Goal: Task Accomplishment & Management: Use online tool/utility

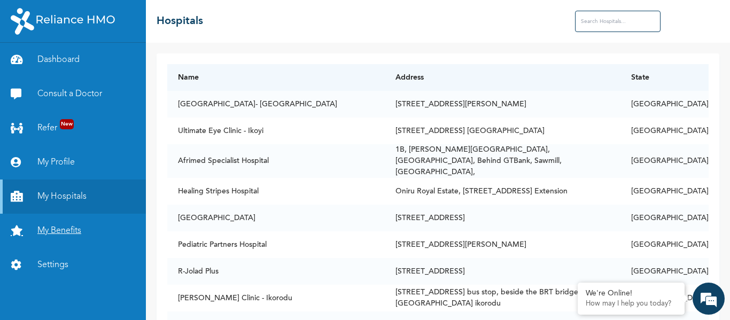
click at [71, 236] on link "My Benefits" at bounding box center [73, 231] width 146 height 34
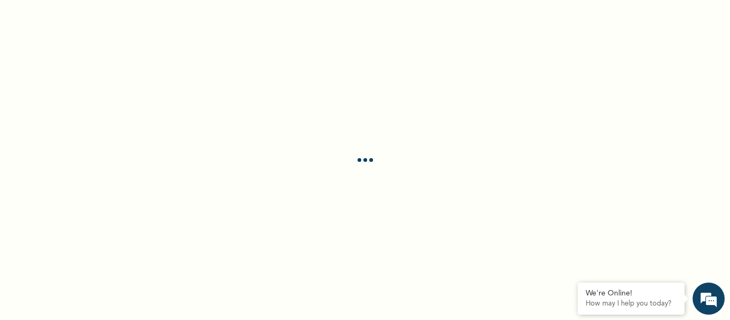
click at [1, 293] on div at bounding box center [365, 160] width 730 height 320
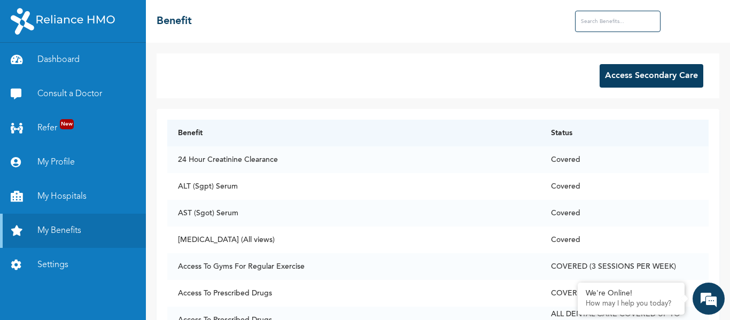
click at [672, 80] on button "Access Secondary Care" at bounding box center [652, 76] width 104 height 24
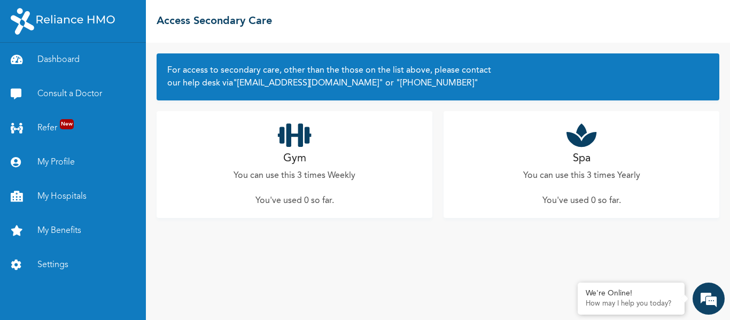
click at [309, 165] on div "Gym You can use this 3 times Weekly You've used 0 so far ." at bounding box center [295, 164] width 276 height 107
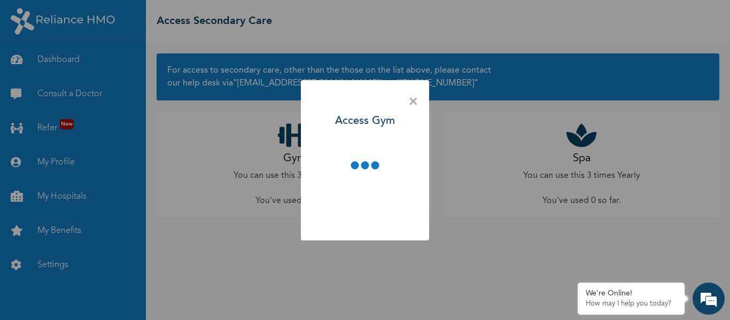
click at [452, 253] on div "× Access Gym" at bounding box center [365, 160] width 730 height 320
click at [412, 102] on span "×" at bounding box center [413, 102] width 10 height 22
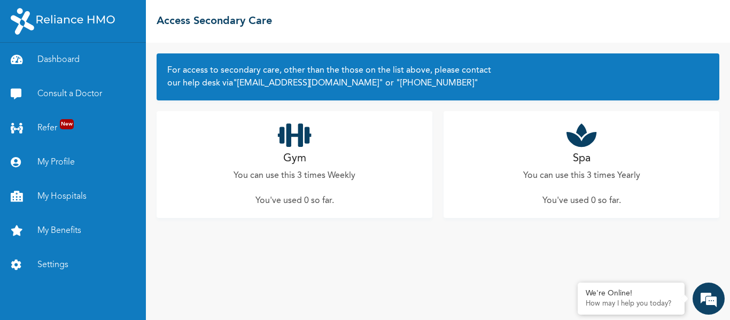
click at [291, 184] on div "Gym You can use this 3 times Weekly You've used 0 so far ." at bounding box center [295, 164] width 276 height 107
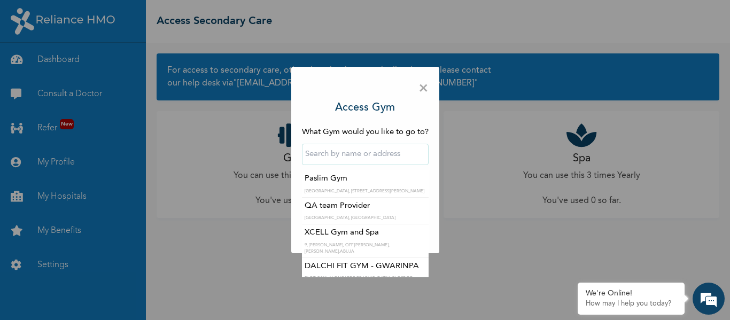
click at [345, 153] on input "text" at bounding box center [365, 154] width 127 height 21
click at [399, 146] on input "text" at bounding box center [365, 154] width 127 height 21
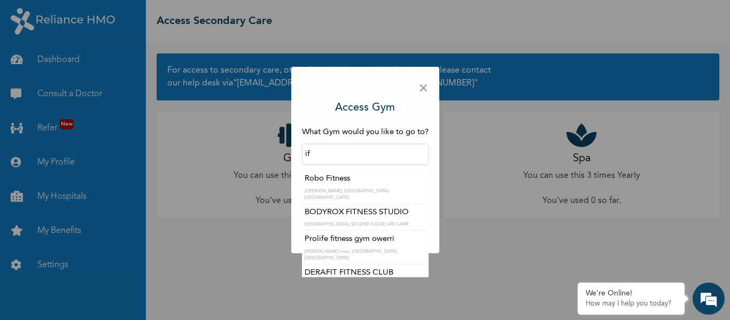
type input "i"
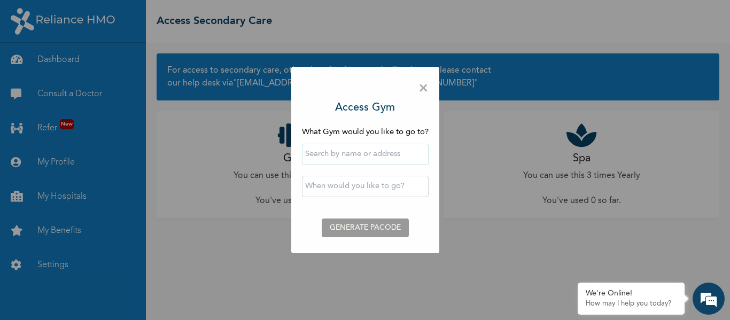
click at [430, 121] on div "× Access Gym What Gym would you like to go to? ‹ [DATE] › Su Mo Tu We Th Fr Sa …" at bounding box center [365, 160] width 148 height 187
click at [402, 183] on input "text" at bounding box center [365, 186] width 127 height 21
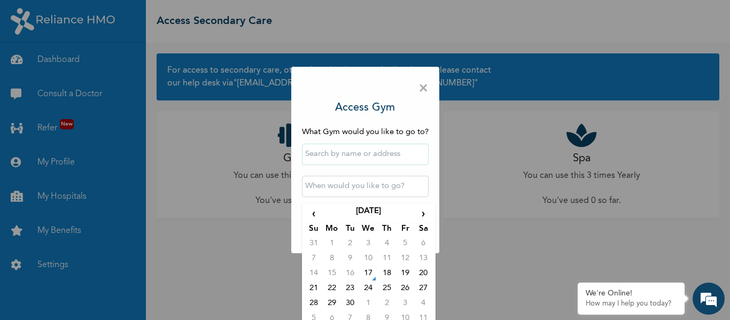
click at [402, 183] on input "text" at bounding box center [365, 186] width 127 height 21
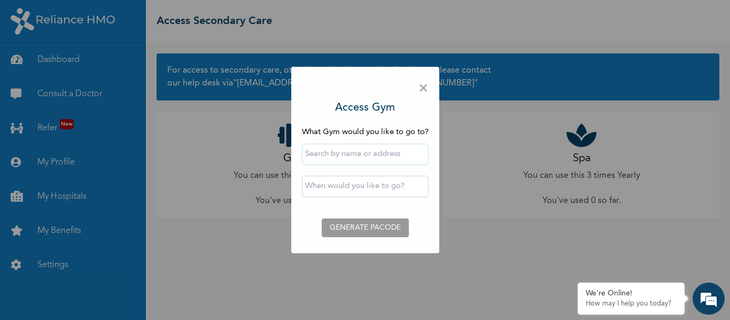
click at [393, 101] on div "× Access Gym What Gym would you like to go to? ‹ [DATE] › Su Mo Tu We Th Fr Sa …" at bounding box center [365, 160] width 148 height 187
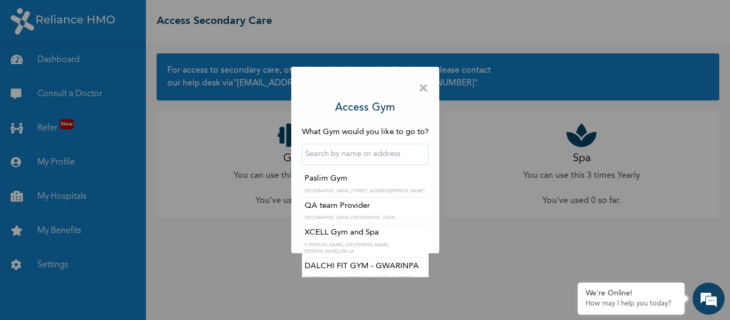
click at [372, 154] on input "text" at bounding box center [365, 154] width 127 height 21
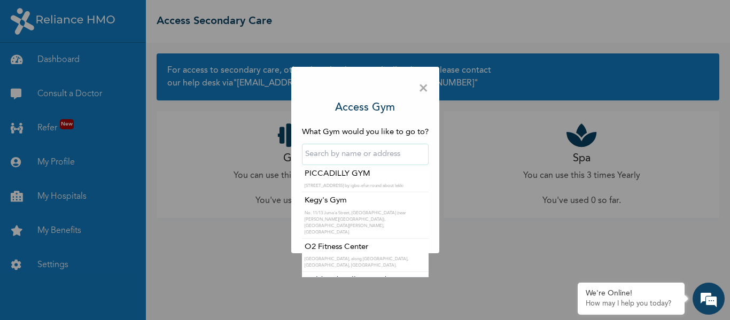
scroll to position [2534, 0]
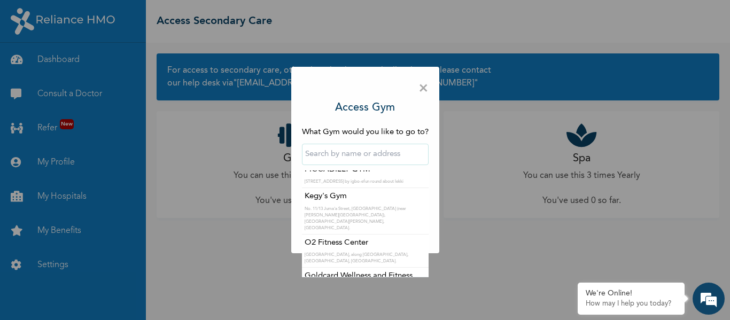
click at [603, 183] on div "× Access Gym What Gym would you like to go to? [GEOGRAPHIC_DATA], [GEOGRAPHIC_D…" at bounding box center [365, 160] width 730 height 320
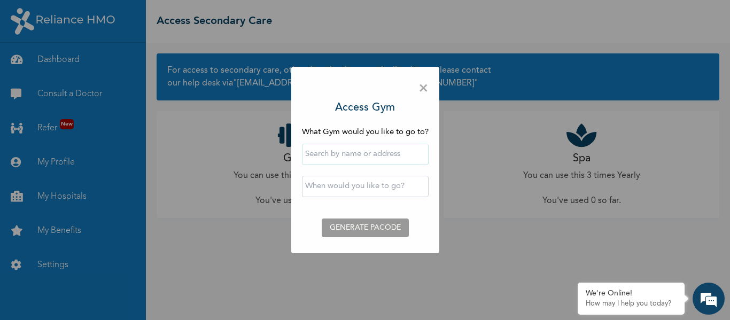
click at [384, 153] on input "text" at bounding box center [365, 154] width 127 height 21
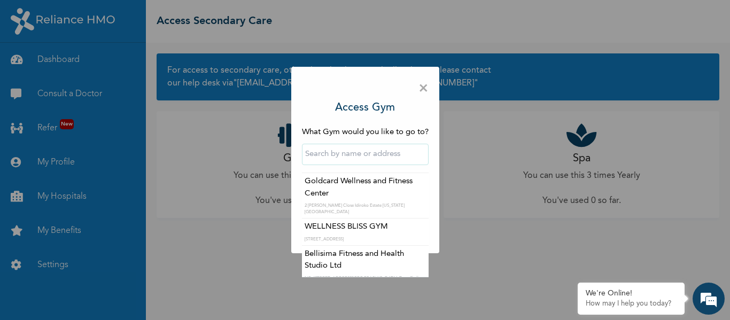
scroll to position [2629, 0]
click at [417, 152] on input "text" at bounding box center [365, 154] width 127 height 21
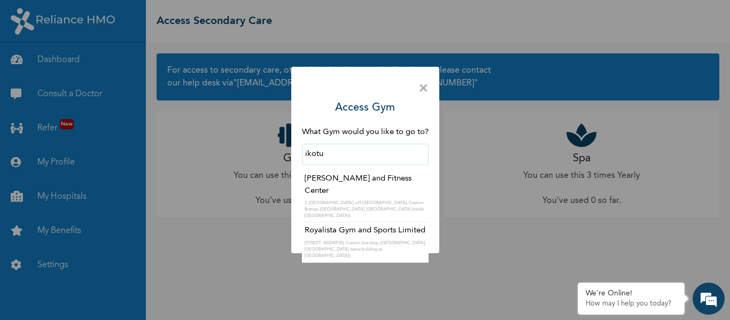
scroll to position [0, 0]
click at [365, 160] on input "ikotun" at bounding box center [365, 154] width 127 height 21
type input "l"
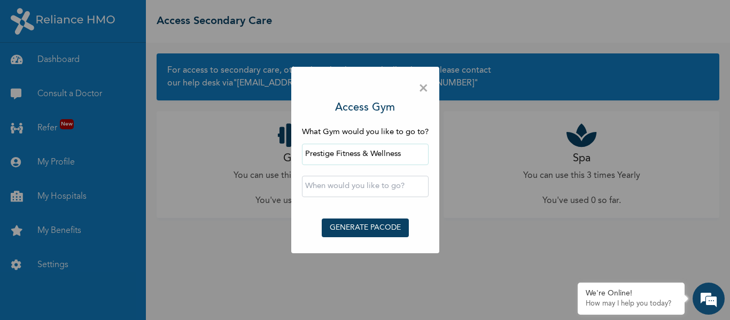
drag, startPoint x: 361, startPoint y: 175, endPoint x: 621, endPoint y: -64, distance: 353.2
click at [392, 155] on input "Prestige Fitness & Wellness" at bounding box center [365, 154] width 127 height 21
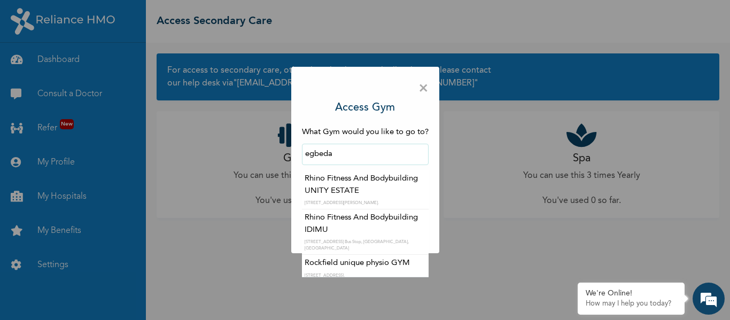
scroll to position [5, 0]
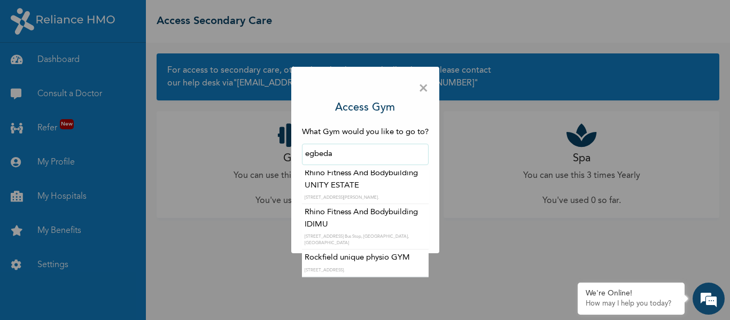
drag, startPoint x: 351, startPoint y: 157, endPoint x: 261, endPoint y: 157, distance: 89.2
click at [261, 157] on div "× Access Gym What Gym would you like to go to? egbeda Rhino Fitness And Bodybui…" at bounding box center [365, 160] width 730 height 320
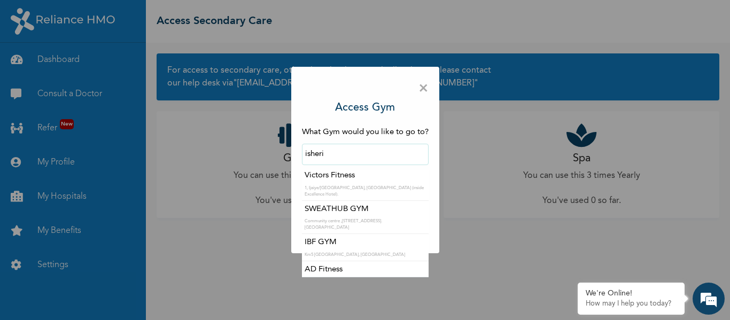
scroll to position [0, 0]
drag, startPoint x: 355, startPoint y: 158, endPoint x: 225, endPoint y: 148, distance: 130.2
click at [225, 148] on div "× Access Gym What Gym would you like to go to? [PERSON_NAME] Fitness [STREET_AD…" at bounding box center [365, 160] width 730 height 320
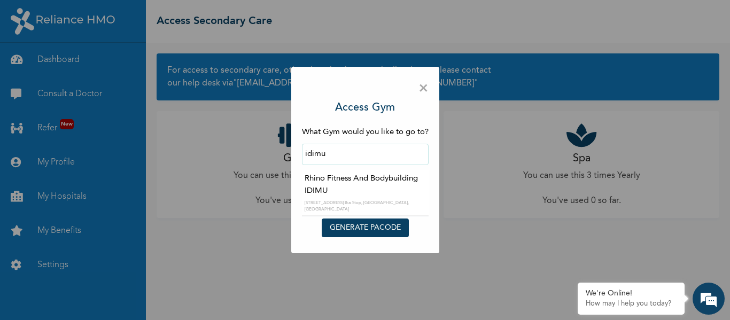
type input "idimu"
click at [426, 92] on span "×" at bounding box center [423, 88] width 10 height 22
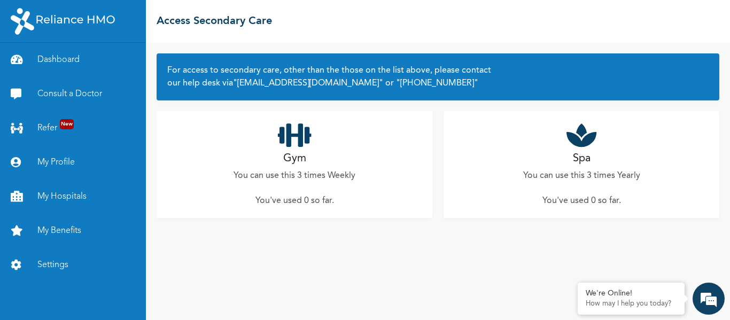
click at [286, 185] on div "Gym You can use this 3 times Weekly You've used 0 so far ." at bounding box center [295, 164] width 276 height 107
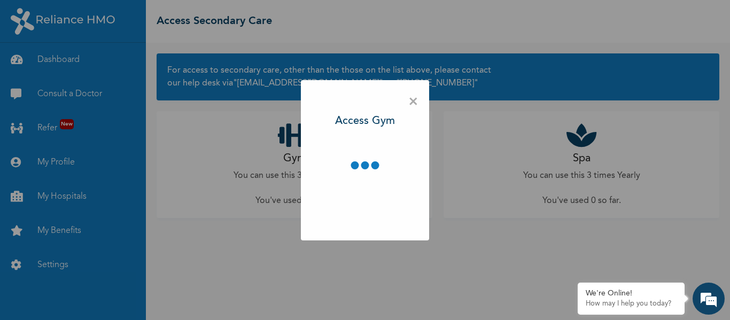
click at [412, 100] on span "×" at bounding box center [413, 102] width 10 height 22
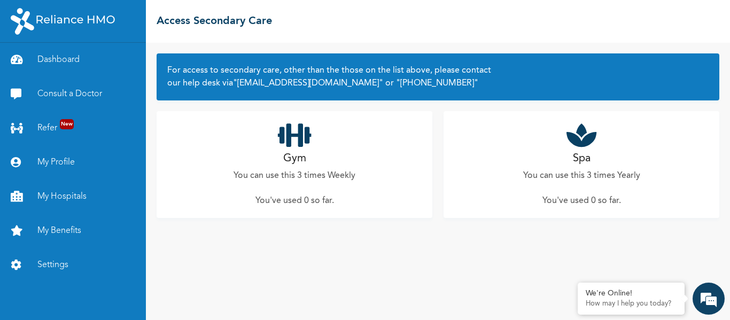
click at [569, 149] on div "Spa You can use this 3 times Yearly You've used 0 so far ." at bounding box center [581, 164] width 276 height 107
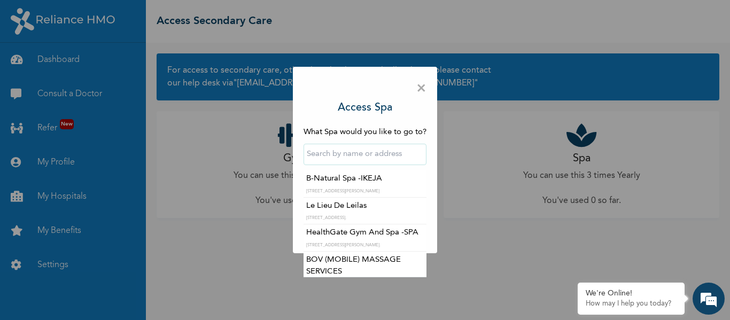
click at [367, 159] on input "text" at bounding box center [364, 154] width 123 height 21
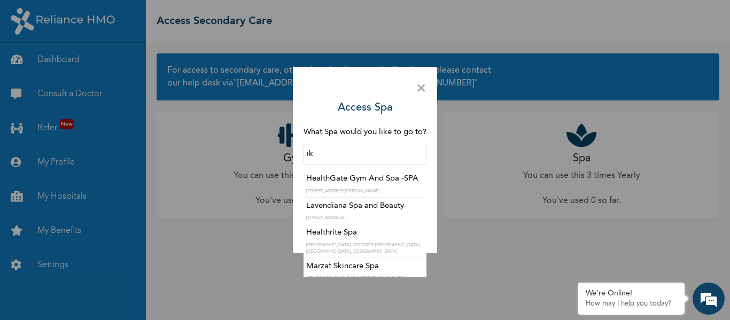
type input "i"
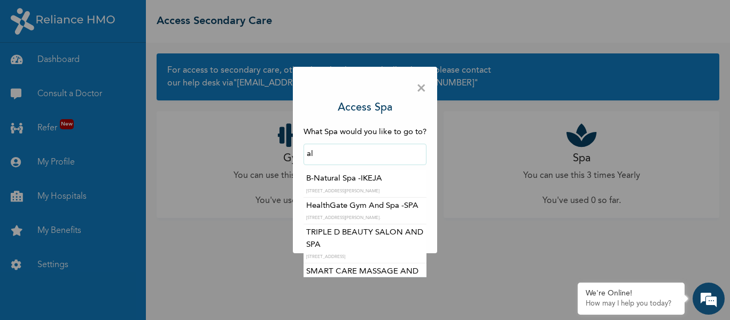
type input "a"
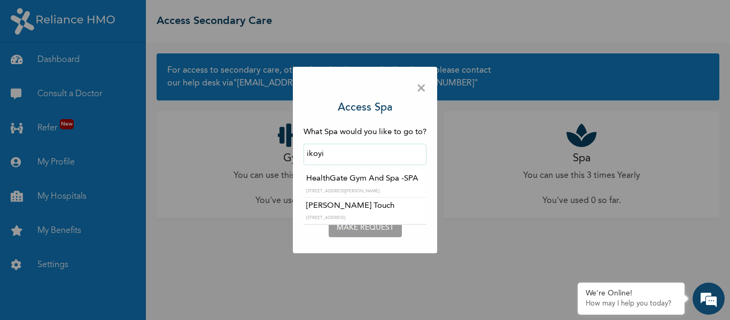
type input "ikoyi"
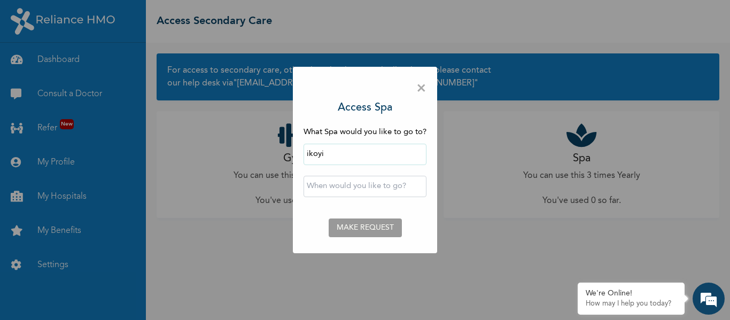
click at [266, 246] on div "× Access Spa What Spa would you like to go to? ikoyi ‹ [DATE] › Su Mo Tu We Th …" at bounding box center [365, 160] width 730 height 320
click at [421, 88] on span "×" at bounding box center [421, 88] width 10 height 22
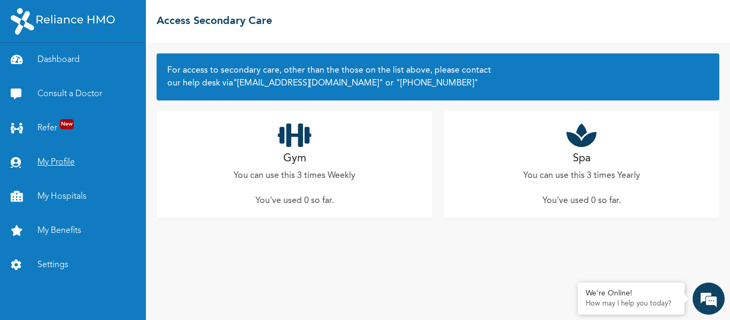
click at [57, 155] on link "My Profile" at bounding box center [73, 162] width 146 height 34
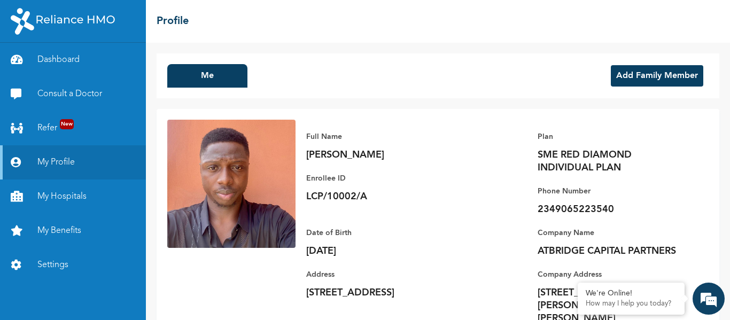
scroll to position [35, 0]
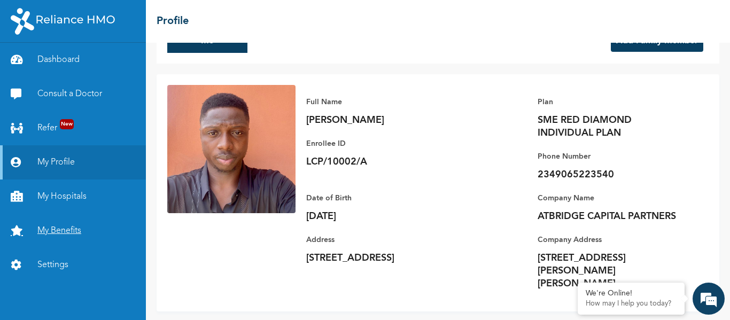
click at [61, 230] on link "My Benefits" at bounding box center [73, 231] width 146 height 34
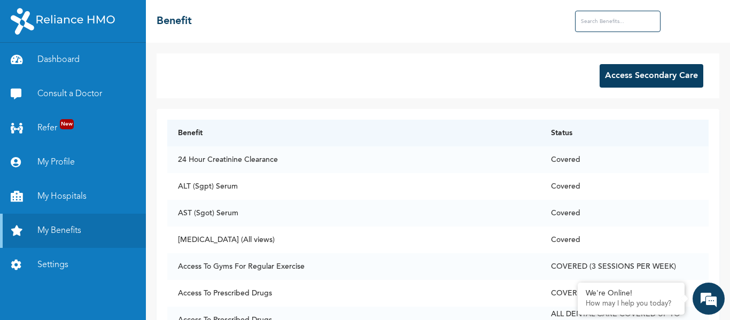
drag, startPoint x: 625, startPoint y: 19, endPoint x: 452, endPoint y: 79, distance: 183.7
click at [452, 79] on div "☰ Benefit Access Secondary Care Benefit Status 24 Hour Creatinine Clearance Cov…" at bounding box center [438, 160] width 584 height 320
click at [636, 76] on button "Access Secondary Care" at bounding box center [652, 76] width 104 height 24
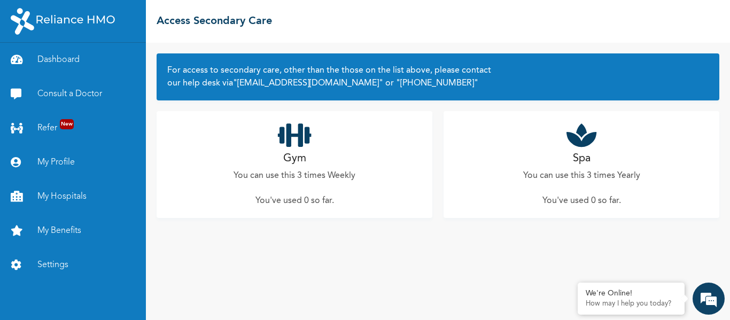
click at [586, 153] on h2 "Spa" at bounding box center [582, 159] width 18 height 16
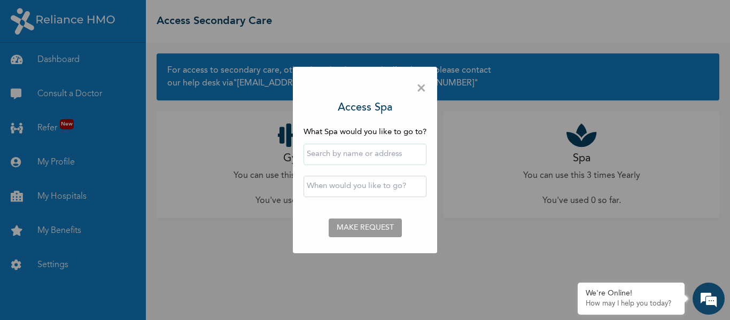
click at [421, 85] on span "×" at bounding box center [421, 88] width 10 height 22
